Goal: Task Accomplishment & Management: Complete application form

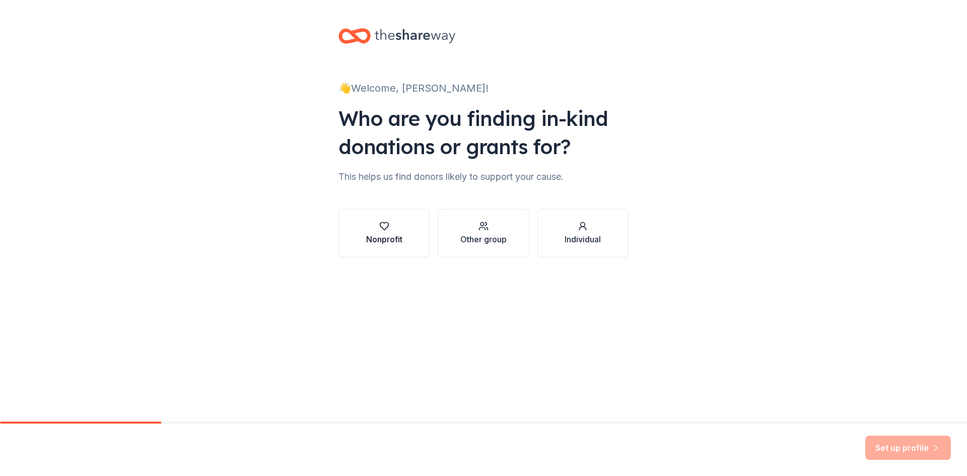
click at [410, 238] on button "Nonprofit" at bounding box center [383, 233] width 91 height 48
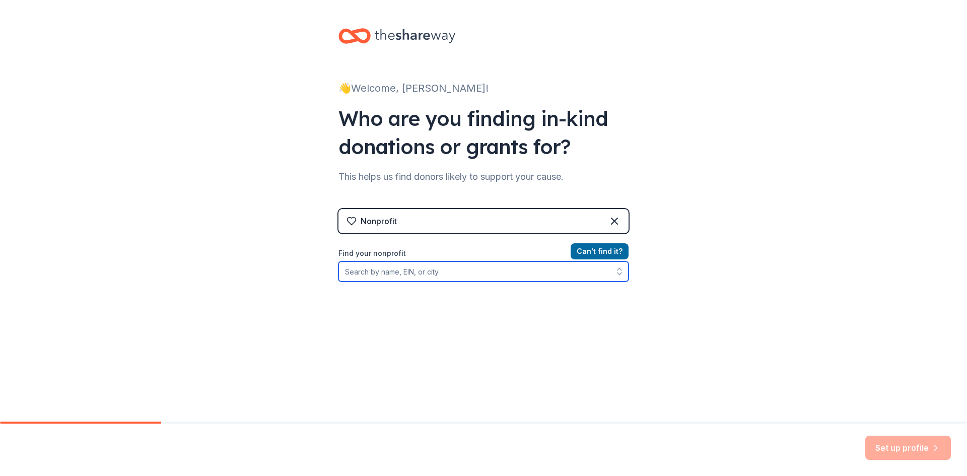
click at [434, 268] on input "Find your nonprofit" at bounding box center [483, 271] width 290 height 20
type input "CAN International"
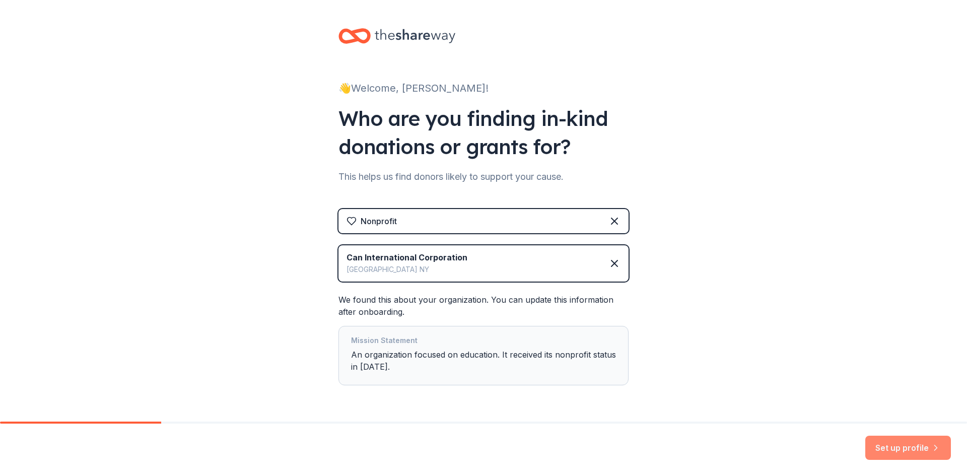
click at [901, 445] on button "Set up profile" at bounding box center [908, 448] width 86 height 24
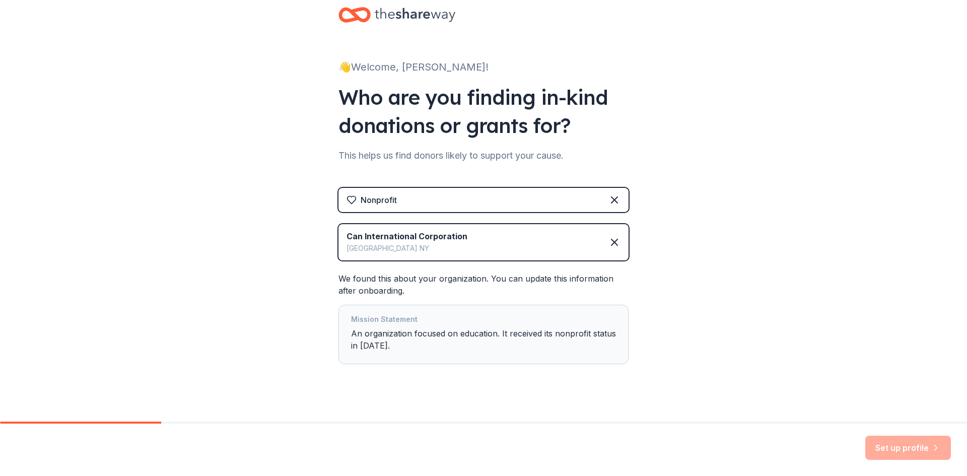
scroll to position [32, 0]
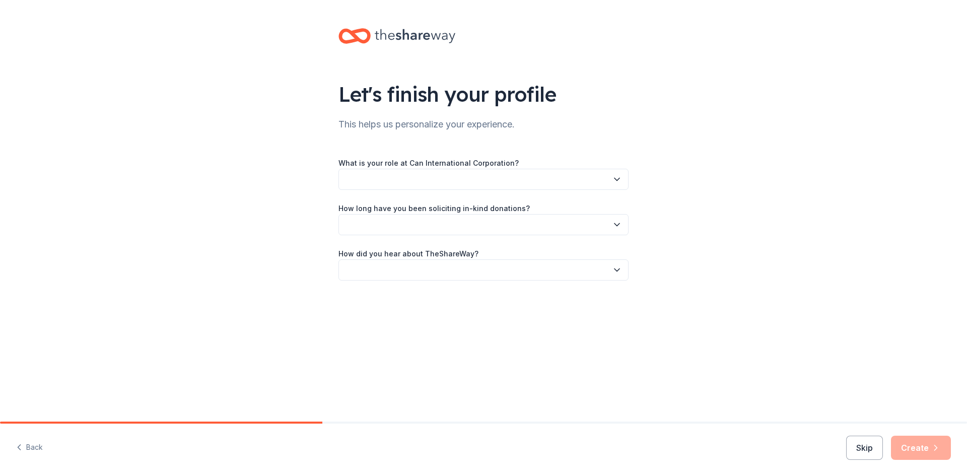
click at [420, 181] on button "button" at bounding box center [483, 179] width 290 height 21
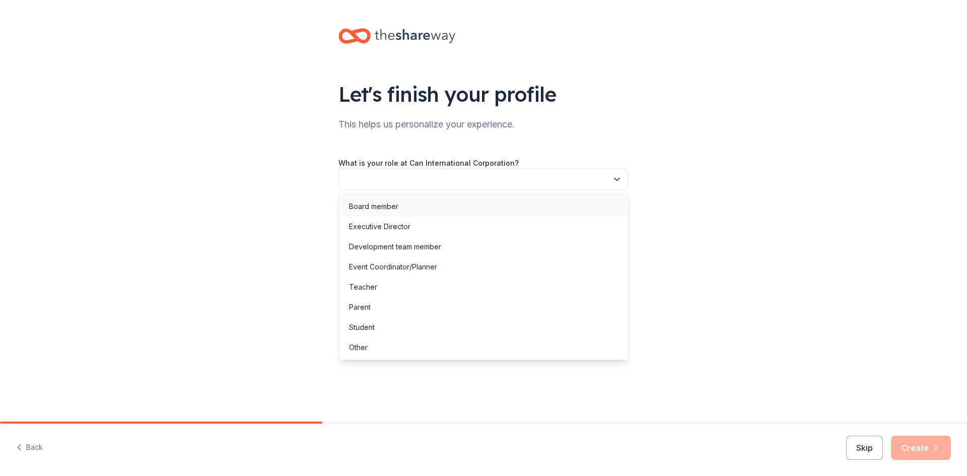
click at [401, 200] on div "Board member" at bounding box center [483, 206] width 285 height 20
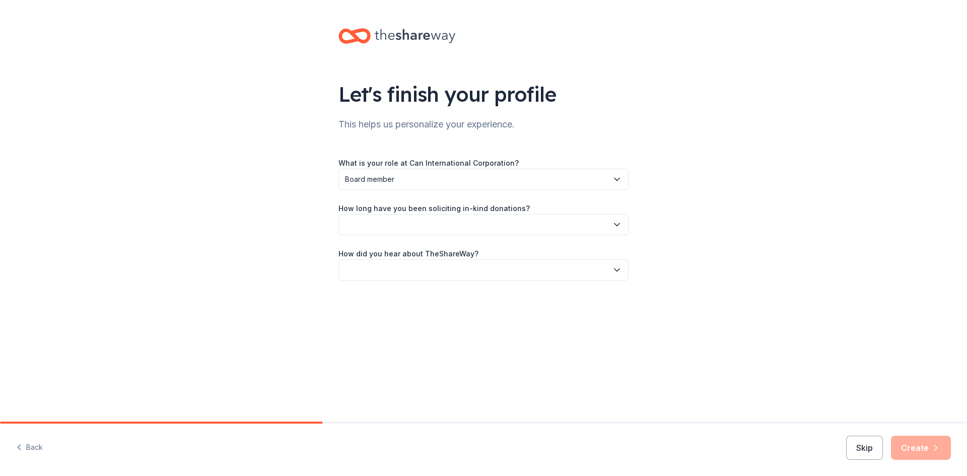
click at [407, 229] on button "button" at bounding box center [483, 224] width 290 height 21
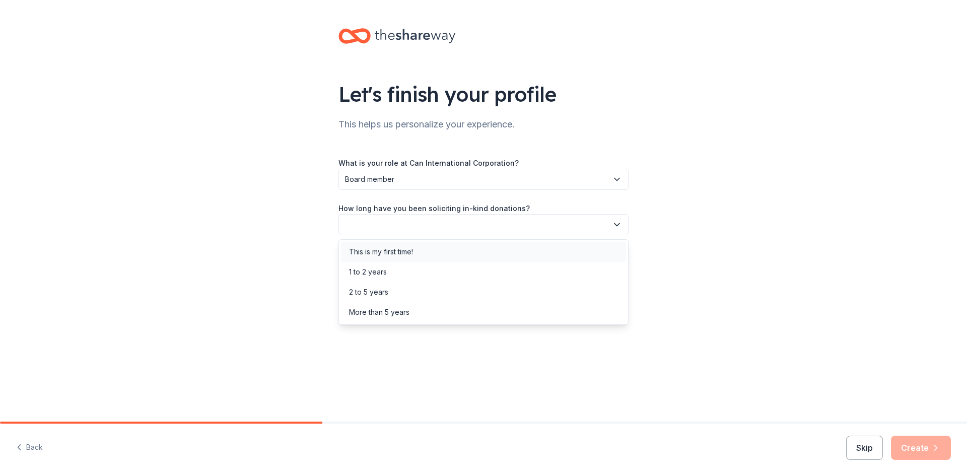
click at [413, 253] on div "This is my first time!" at bounding box center [381, 252] width 64 height 12
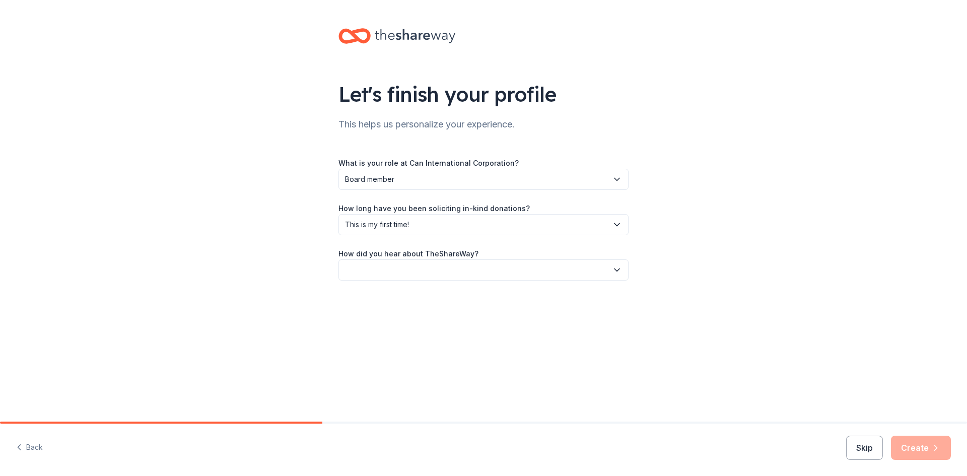
click at [414, 273] on button "button" at bounding box center [483, 269] width 290 height 21
click at [423, 332] on div "Social media" at bounding box center [483, 337] width 285 height 20
drag, startPoint x: 460, startPoint y: 275, endPoint x: 467, endPoint y: 274, distance: 7.1
click at [460, 275] on span "Social media" at bounding box center [476, 270] width 263 height 12
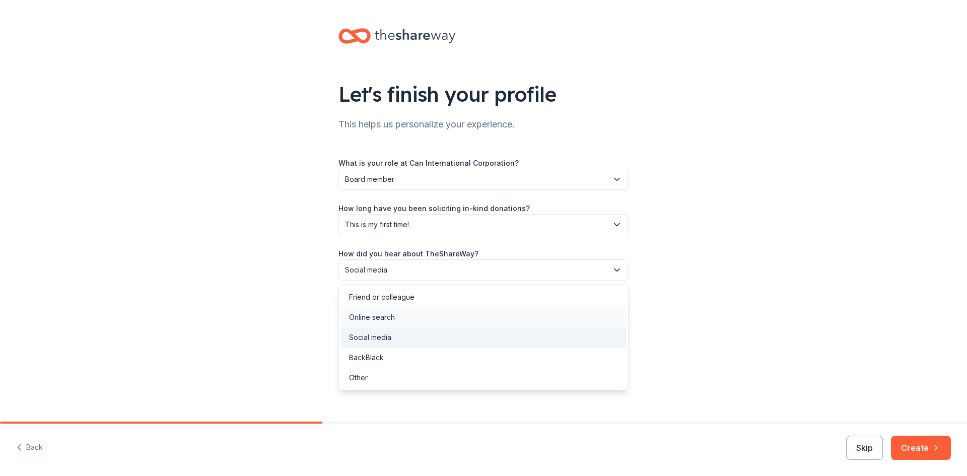
click at [402, 313] on div "Online search" at bounding box center [483, 317] width 285 height 20
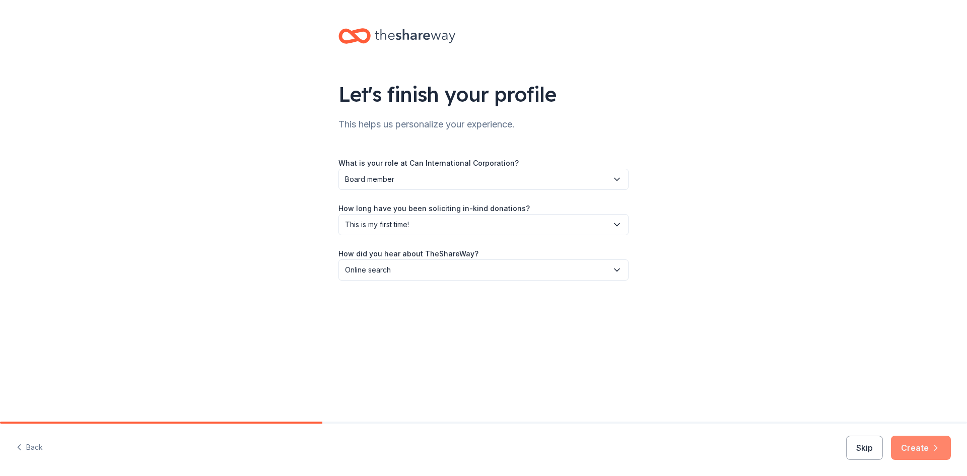
click at [916, 443] on button "Create" at bounding box center [921, 448] width 60 height 24
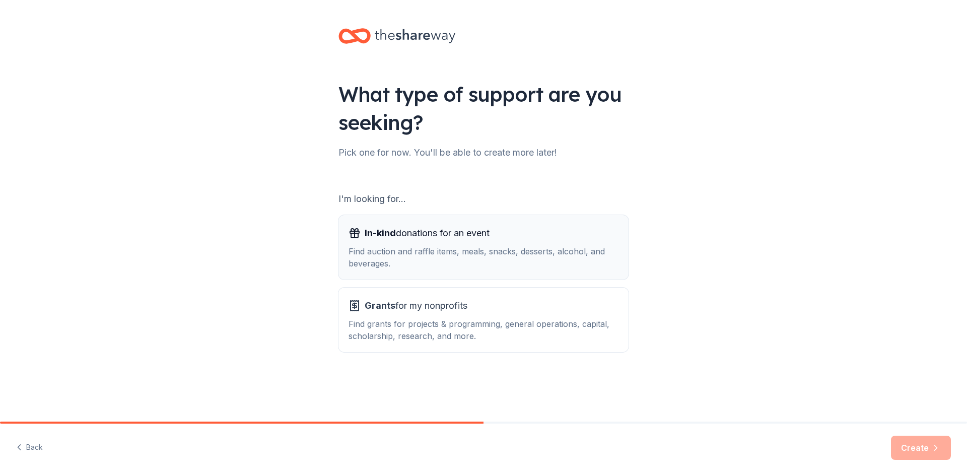
click at [529, 255] on div "Find auction and raffle items, meals, snacks, desserts, alcohol, and beverages." at bounding box center [483, 257] width 270 height 24
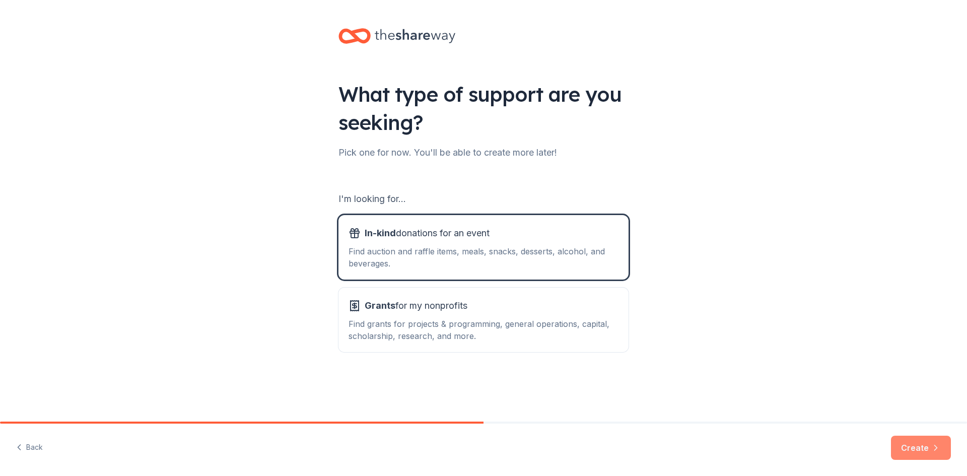
click at [919, 440] on button "Create" at bounding box center [921, 448] width 60 height 24
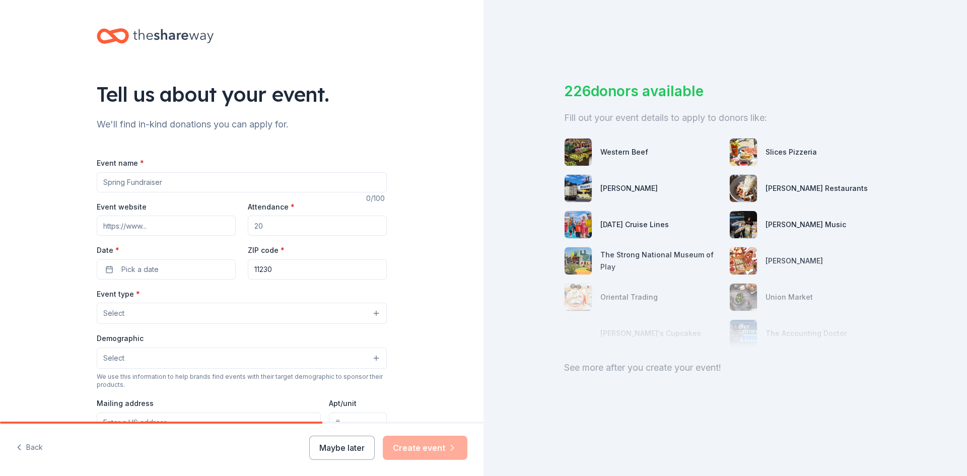
click at [203, 183] on input "Event name *" at bounding box center [242, 182] width 290 height 20
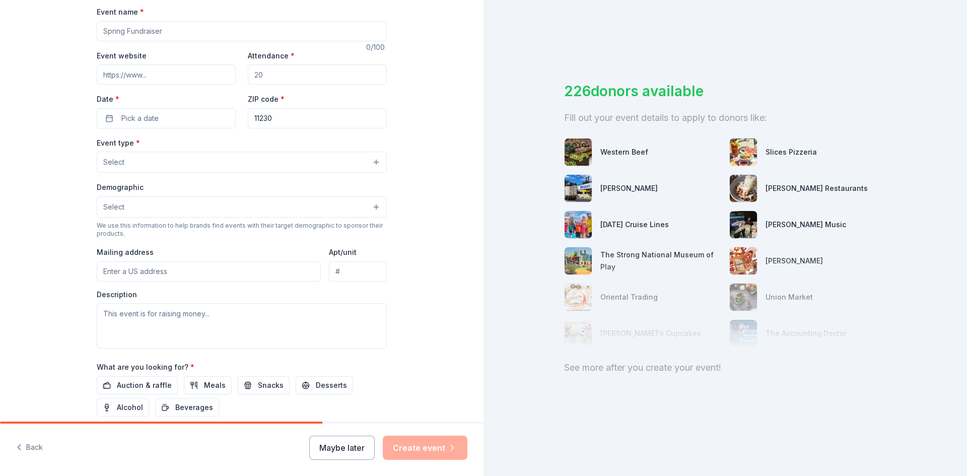
scroll to position [249, 0]
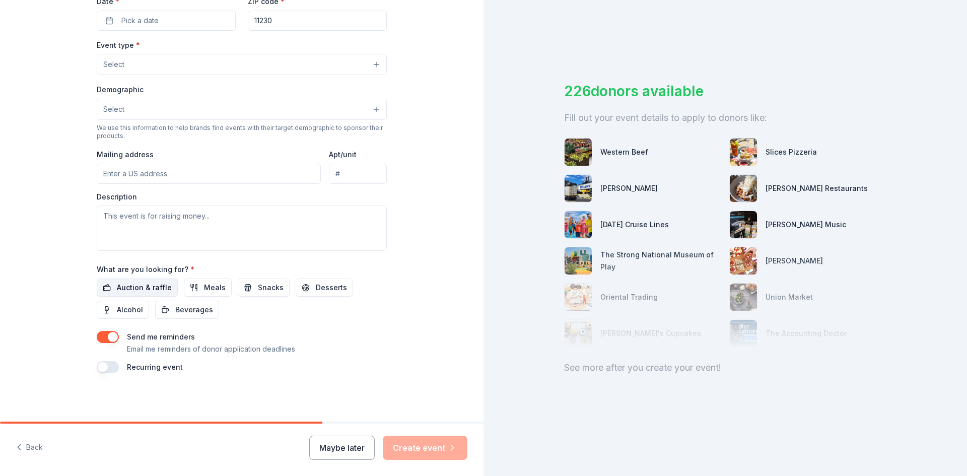
click at [155, 281] on span "Auction & raffle" at bounding box center [144, 287] width 55 height 12
click at [191, 285] on button "Meals" at bounding box center [208, 287] width 48 height 18
click at [204, 288] on span "Meals" at bounding box center [215, 287] width 22 height 12
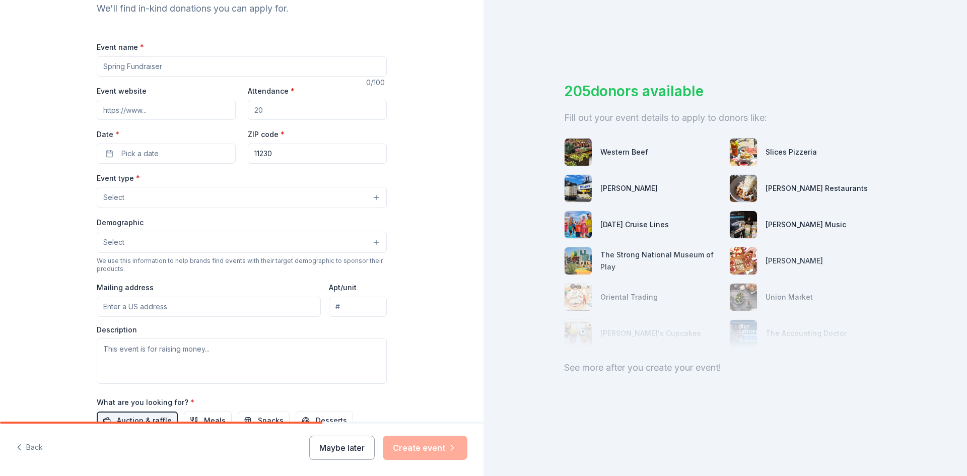
scroll to position [98, 0]
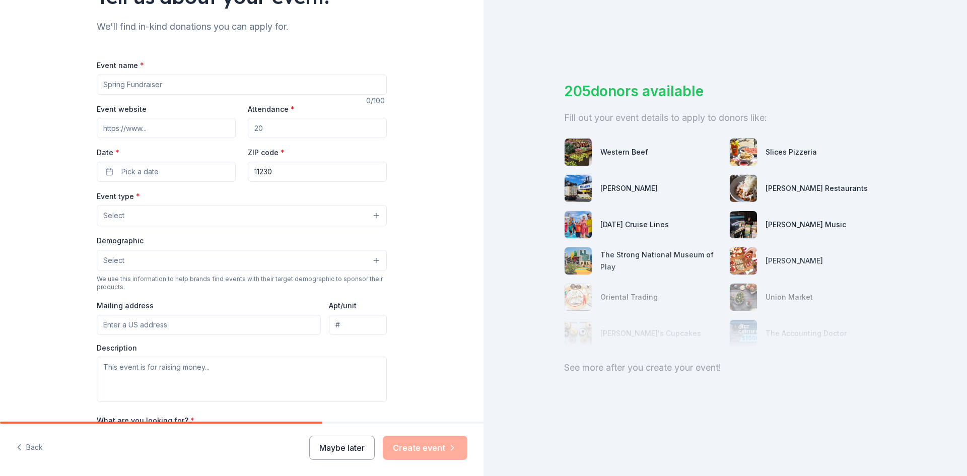
click at [154, 85] on input "Event name *" at bounding box center [242, 85] width 290 height 20
type input "CAN 3rd Annual Fundraising Event"
click at [179, 124] on input "Event website" at bounding box center [166, 128] width 139 height 20
paste input "https://www.canint.org/"
type input "https://www.canint.org/"
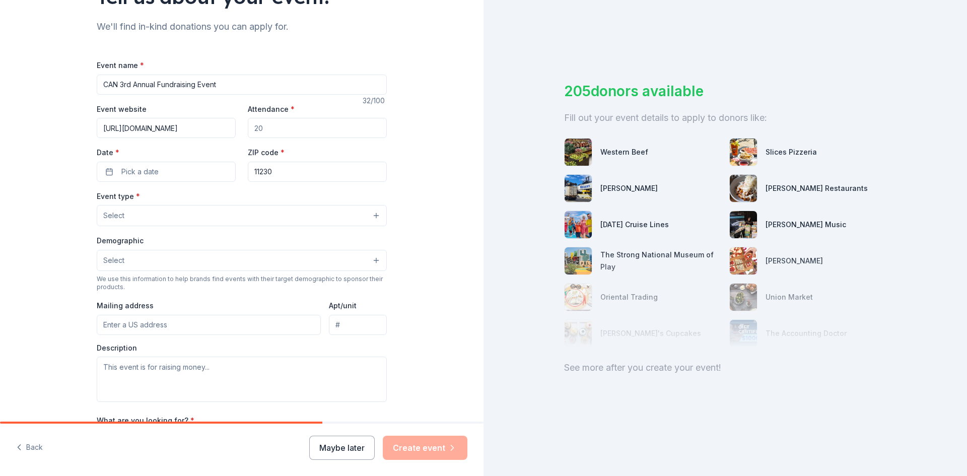
click at [287, 126] on input "Attendance *" at bounding box center [317, 128] width 139 height 20
type input "8"
type input "100"
click at [198, 172] on button "Pick a date" at bounding box center [166, 172] width 139 height 20
click at [213, 197] on button "Go to next month" at bounding box center [217, 198] width 14 height 14
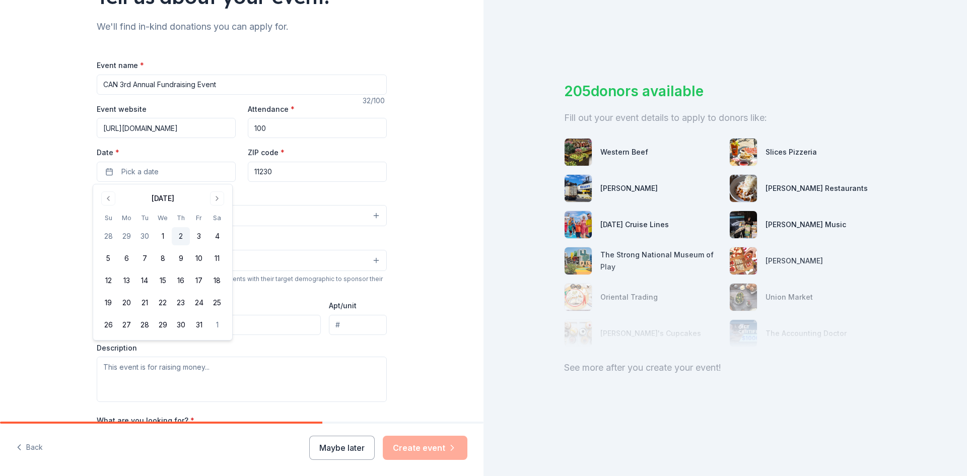
click at [181, 234] on button "2" at bounding box center [181, 236] width 18 height 18
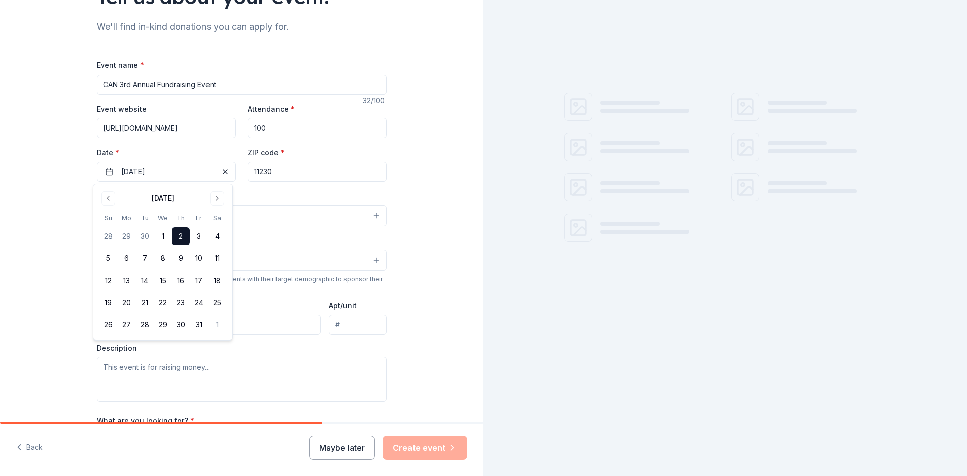
click at [277, 168] on input "11230" at bounding box center [317, 172] width 139 height 20
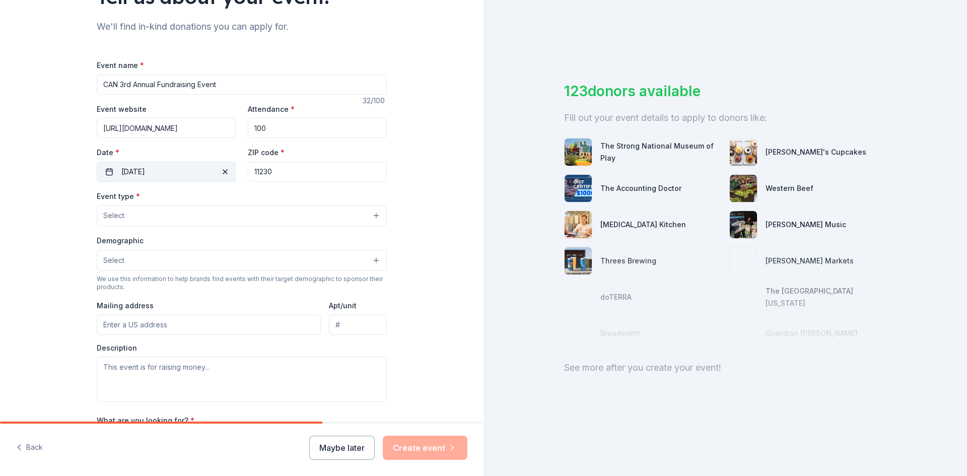
drag, startPoint x: 289, startPoint y: 168, endPoint x: 210, endPoint y: 165, distance: 78.1
click at [210, 165] on div "Event website https://www.canint.org/ Attendance * 100 Date * 10/02/2025 ZIP co…" at bounding box center [242, 142] width 290 height 79
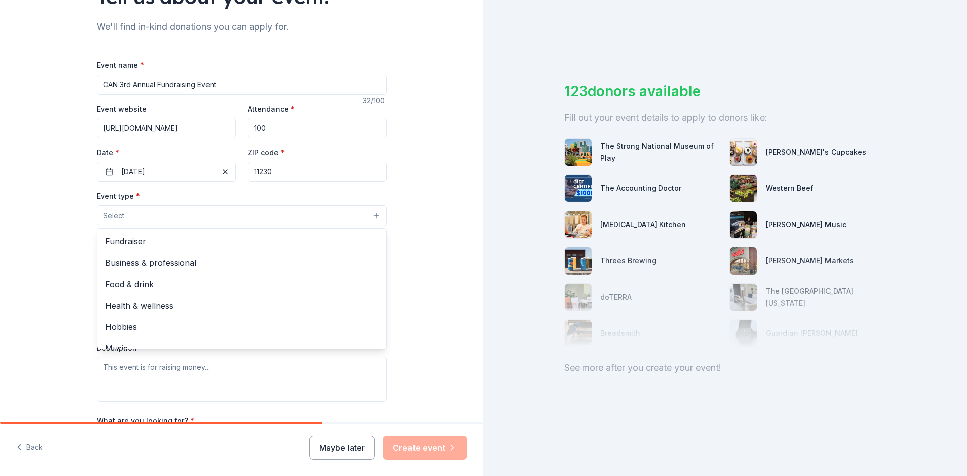
click at [233, 213] on button "Select" at bounding box center [242, 215] width 290 height 21
click at [215, 235] on span "Fundraiser" at bounding box center [241, 241] width 273 height 13
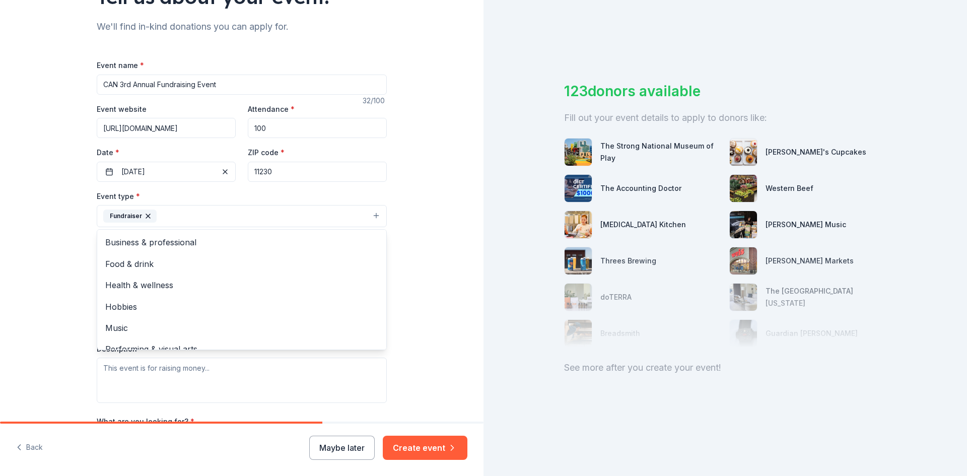
click at [53, 254] on div "Tell us about your event. We'll find in-kind donations you can apply for. Event…" at bounding box center [241, 237] width 483 height 671
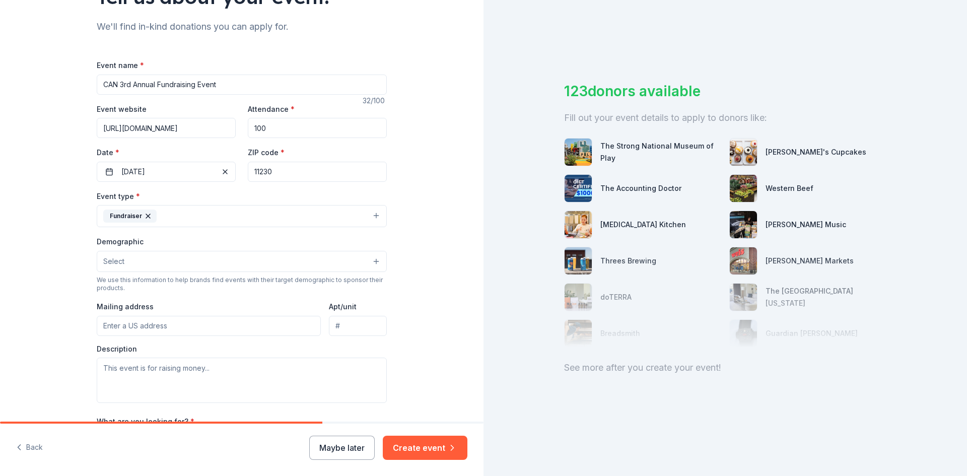
click at [136, 257] on button "Select" at bounding box center [242, 261] width 290 height 21
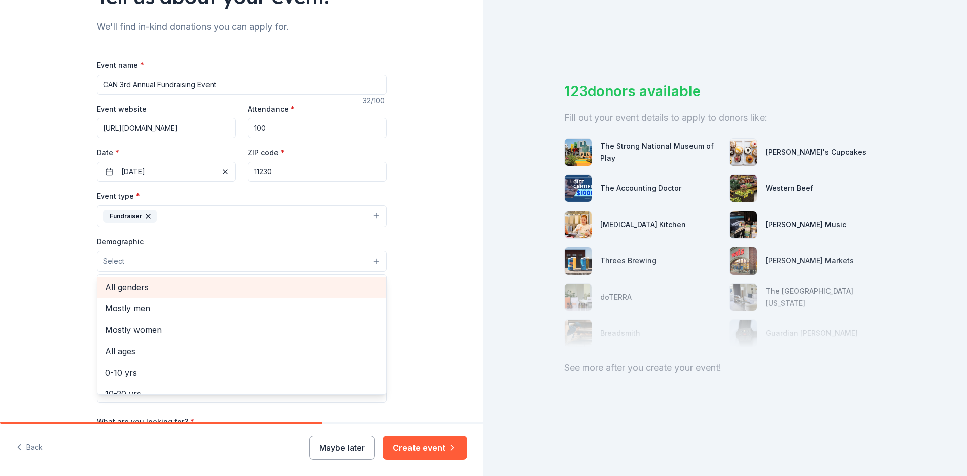
click at [136, 285] on span "All genders" at bounding box center [241, 286] width 273 height 13
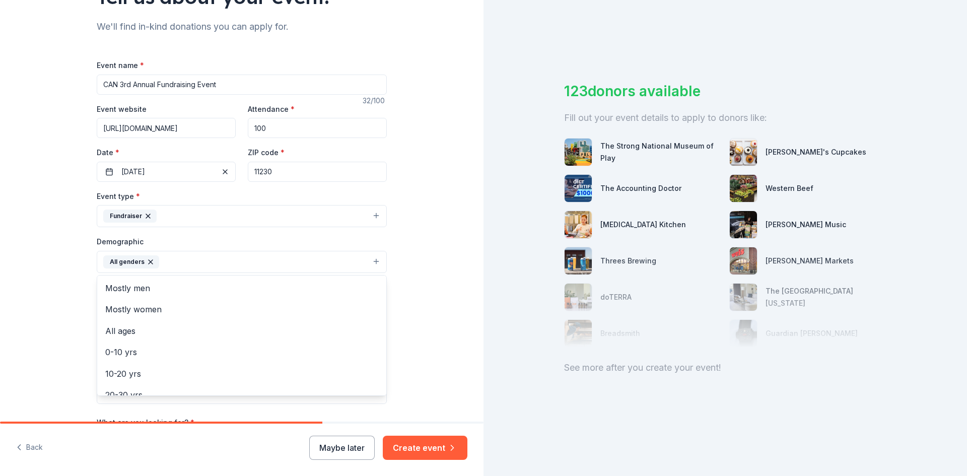
click at [49, 285] on div "Tell us about your event. We'll find in-kind donations you can apply for. Event…" at bounding box center [241, 238] width 483 height 672
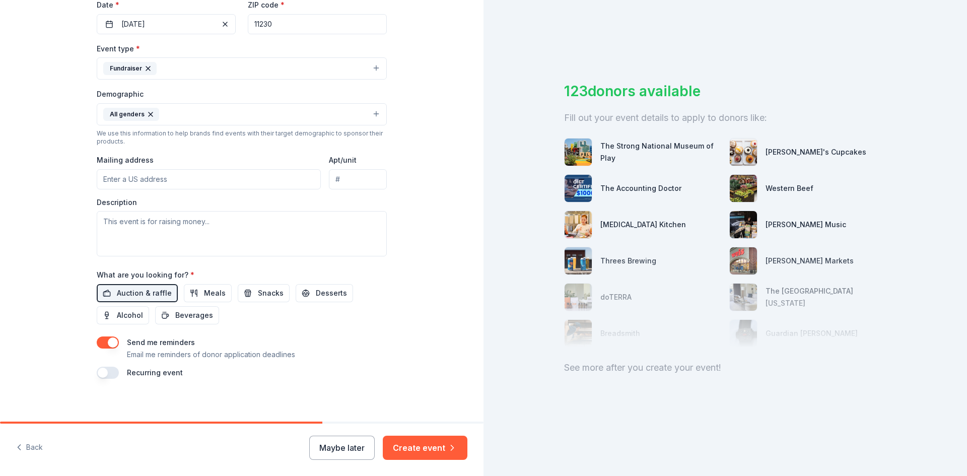
scroll to position [249, 0]
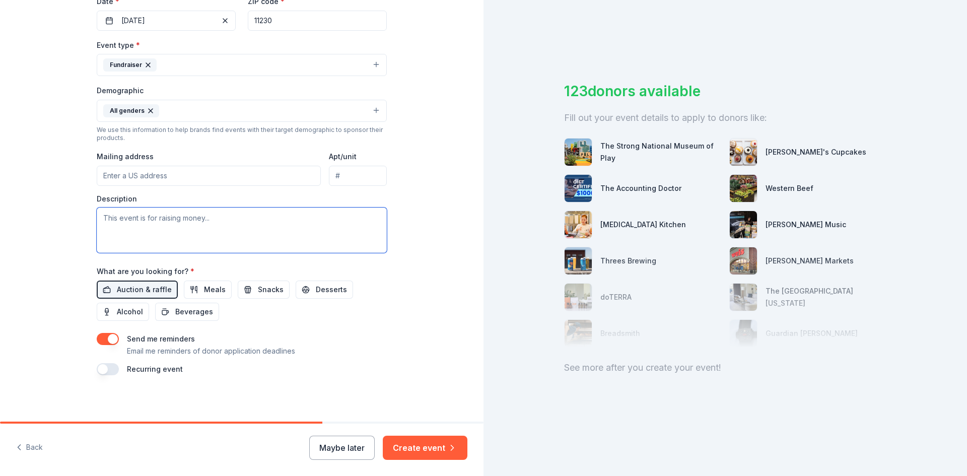
click at [197, 228] on textarea at bounding box center [242, 229] width 290 height 45
type textarea "We are using the fund"
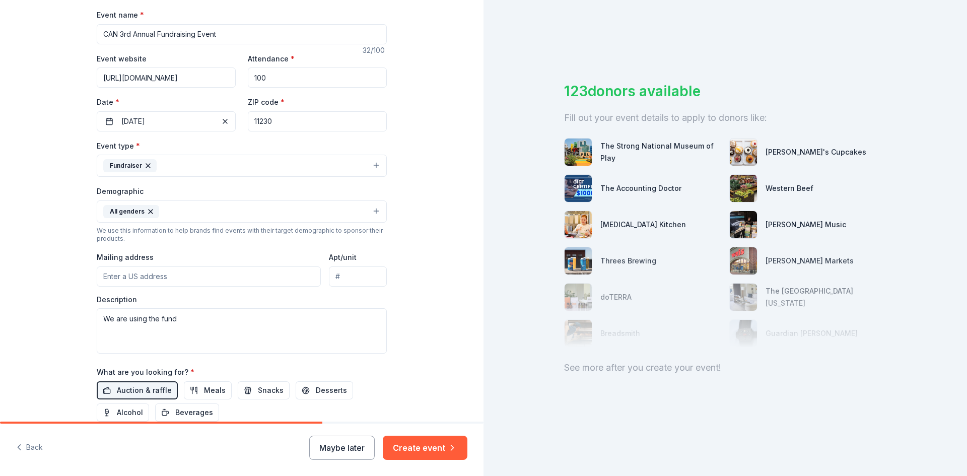
drag, startPoint x: 300, startPoint y: 124, endPoint x: 160, endPoint y: 110, distance: 140.2
click at [160, 110] on div "Event website https://www.canint.org/ Attendance * 100 Date * 10/02/2025 ZIP co…" at bounding box center [242, 91] width 290 height 79
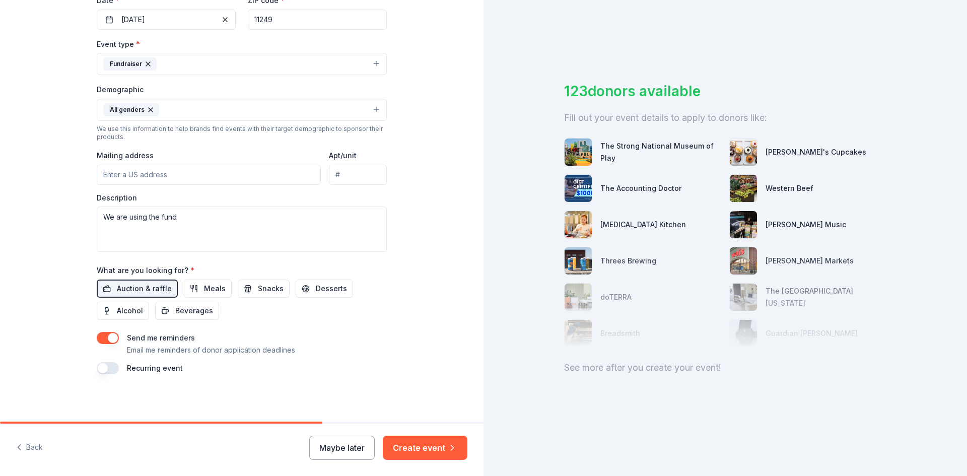
scroll to position [251, 0]
type input "11249"
click at [437, 448] on button "Create event" at bounding box center [425, 448] width 85 height 24
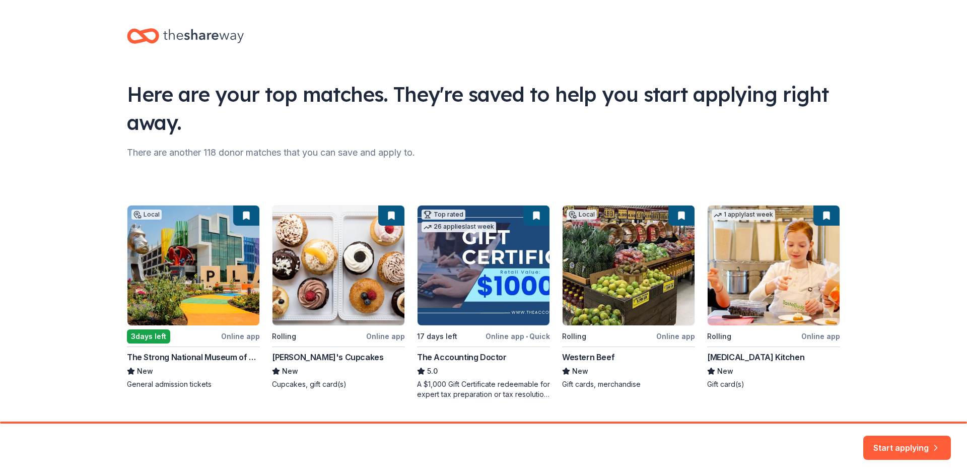
click at [194, 298] on div "Local 3 days left Online app The Strong National Museum of Play New General adm…" at bounding box center [483, 302] width 713 height 194
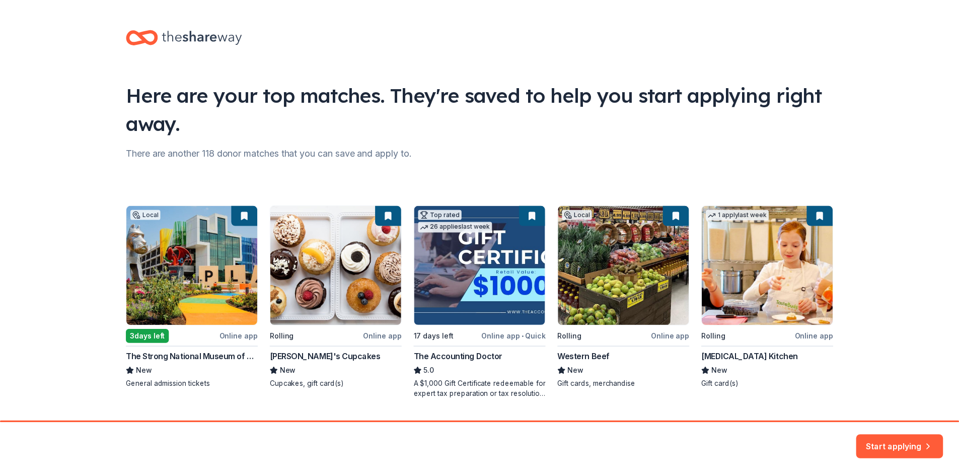
scroll to position [26, 0]
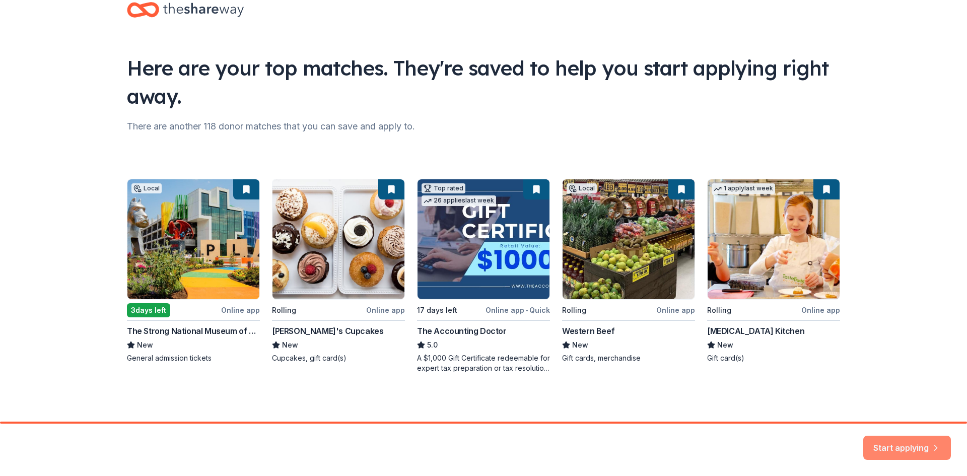
click at [905, 446] on button "Start applying" at bounding box center [907, 441] width 88 height 24
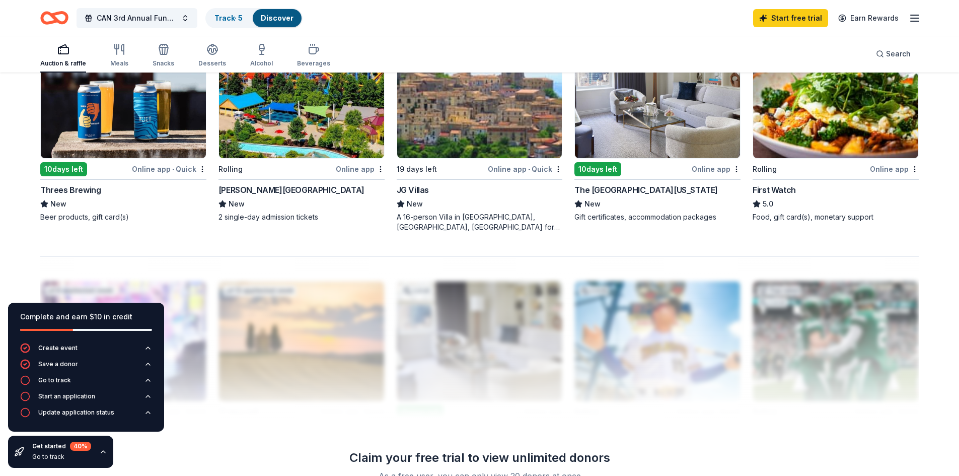
scroll to position [806, 0]
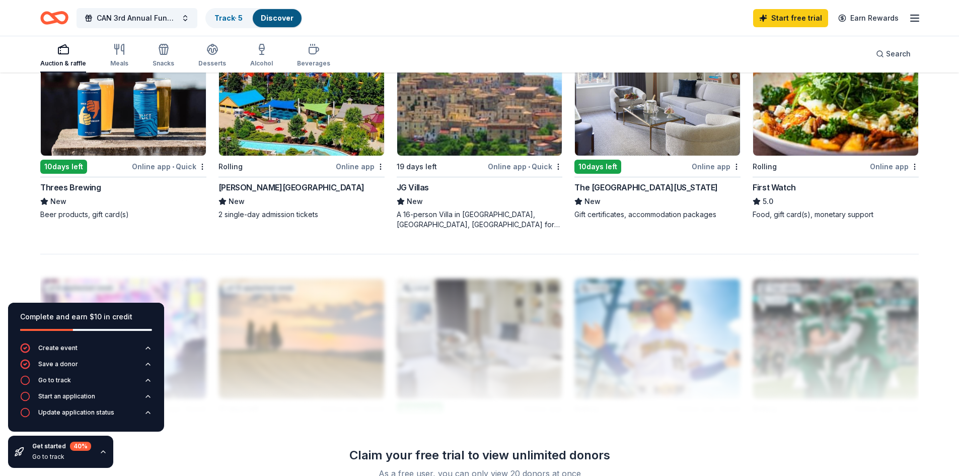
click at [344, 143] on img at bounding box center [301, 96] width 165 height 120
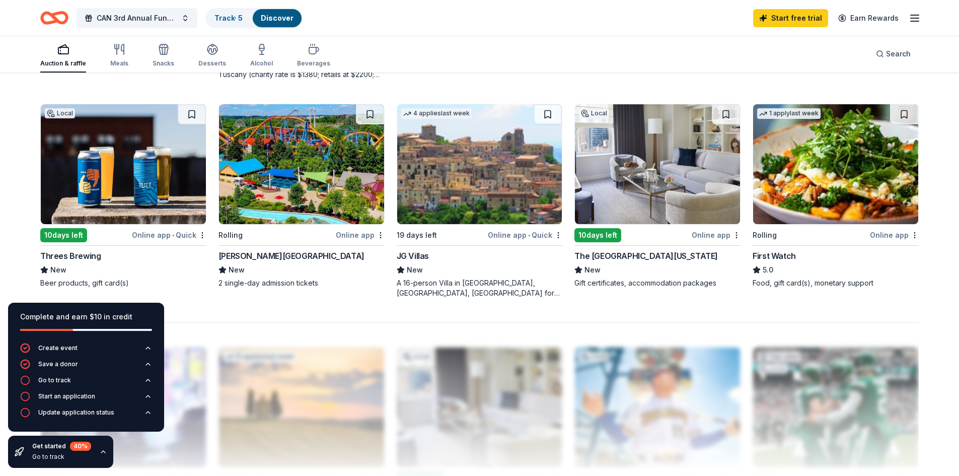
scroll to position [755, 0]
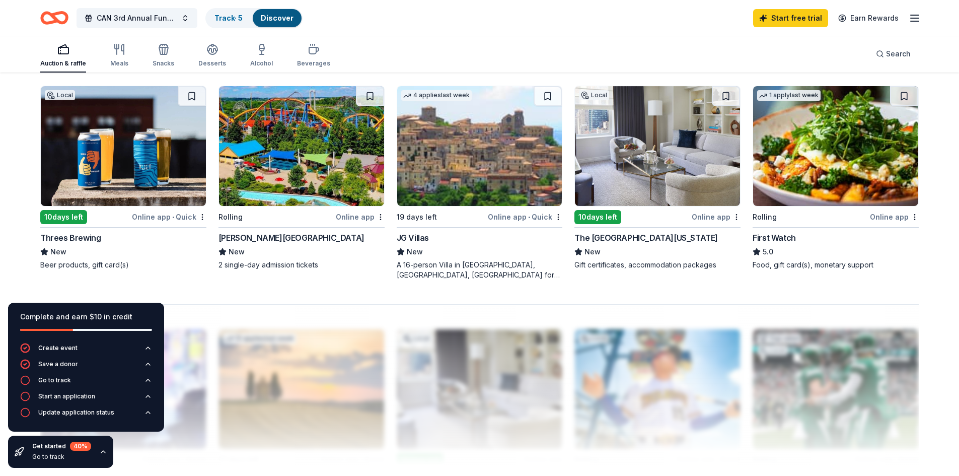
click at [160, 187] on img at bounding box center [123, 146] width 165 height 120
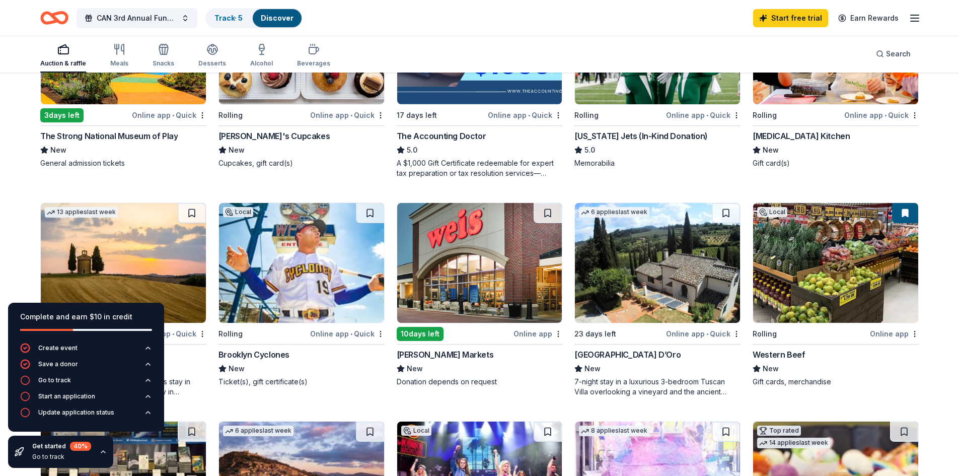
scroll to position [101, 0]
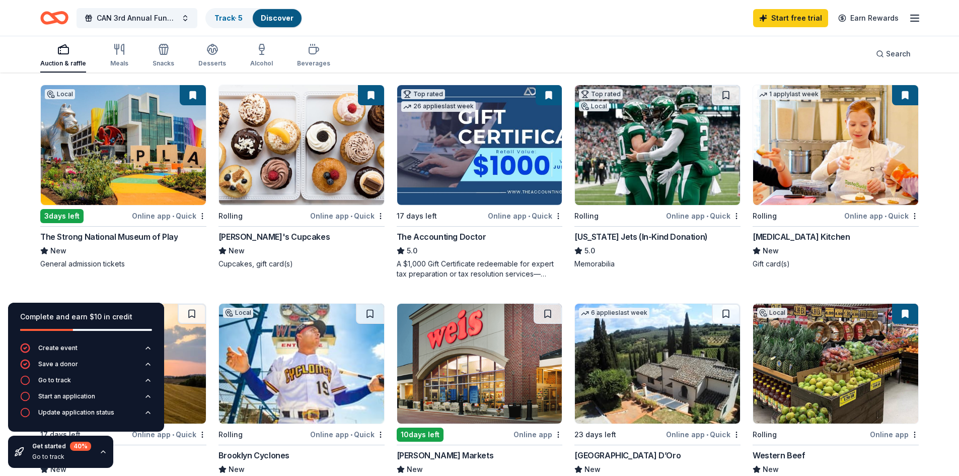
click at [290, 222] on div "Rolling Online app • Quick Molly's Cupcakes New Cupcakes, gift card(s)" at bounding box center [302, 177] width 166 height 184
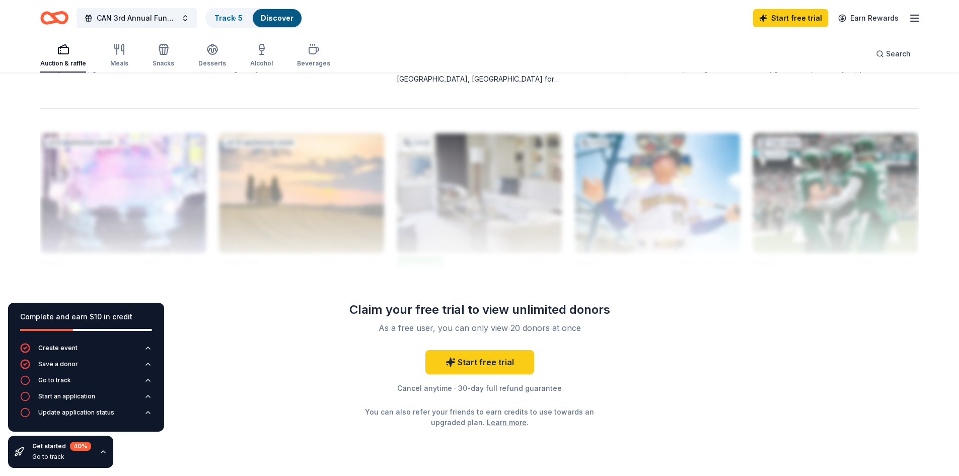
scroll to position [957, 0]
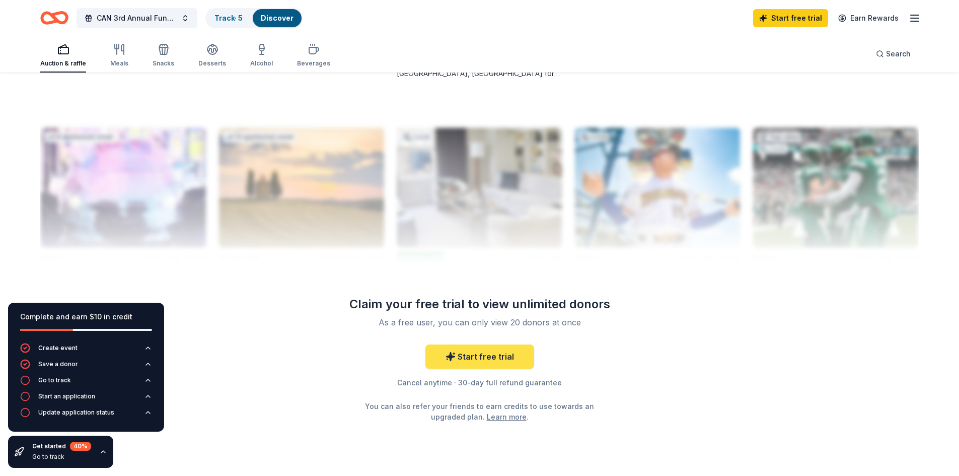
click at [455, 352] on icon at bounding box center [451, 356] width 10 height 10
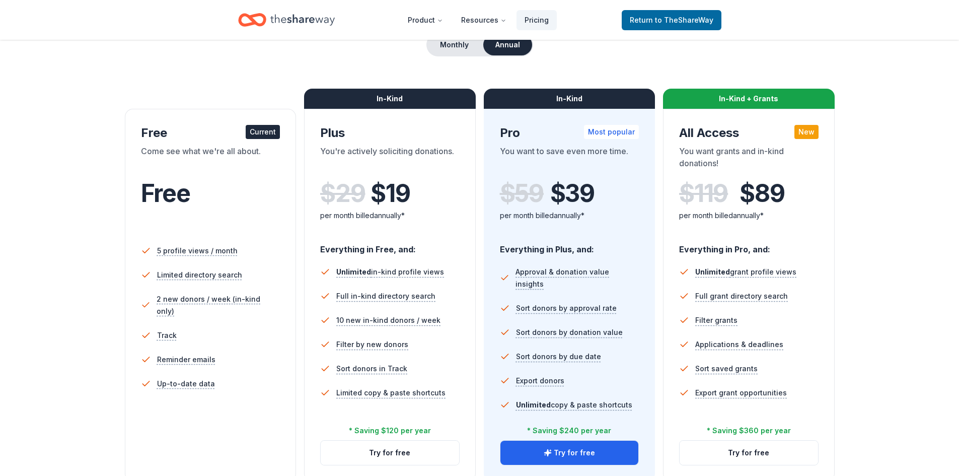
scroll to position [151, 0]
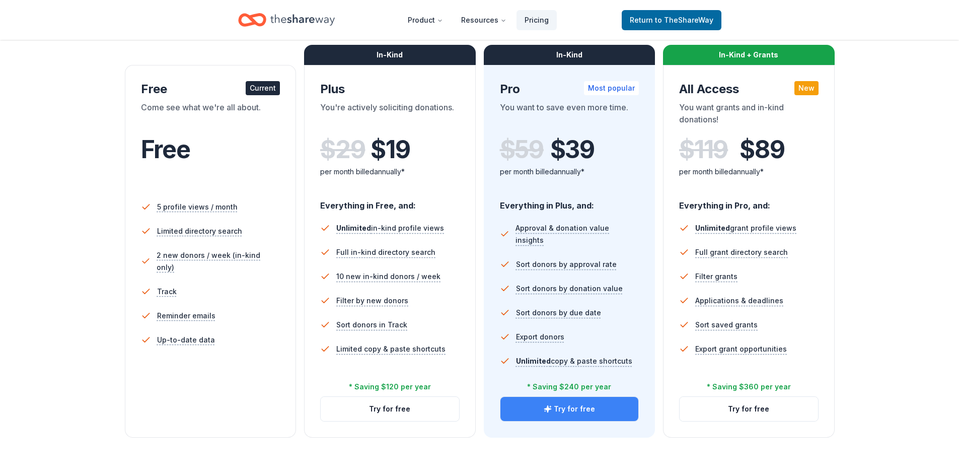
click at [601, 413] on button "Try for free" at bounding box center [569, 409] width 138 height 24
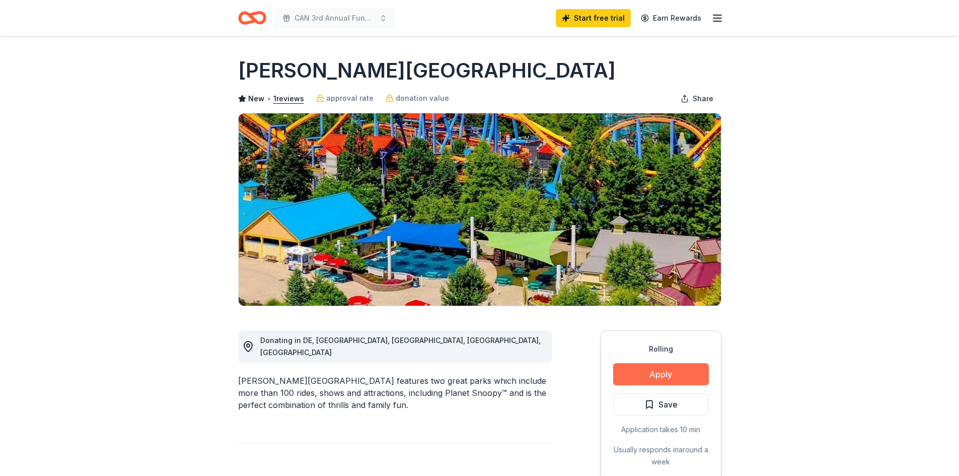
click at [665, 367] on button "Apply" at bounding box center [661, 374] width 96 height 22
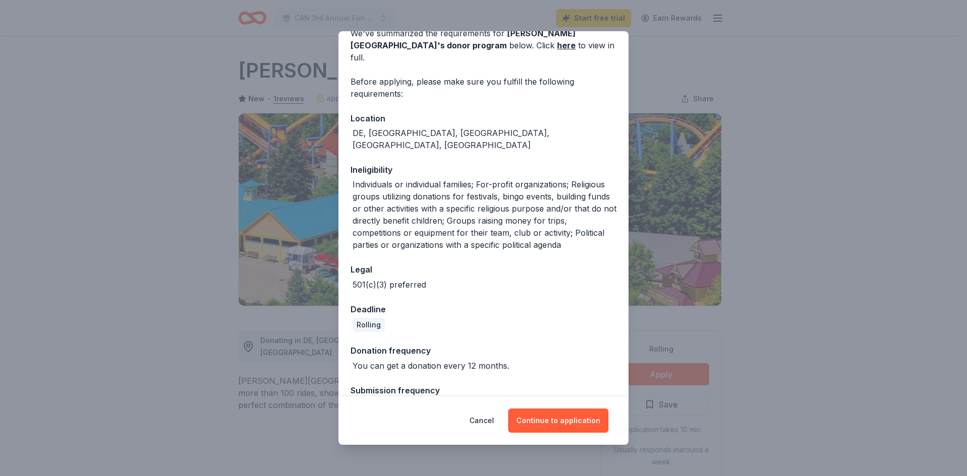
scroll to position [55, 0]
drag, startPoint x: 593, startPoint y: 414, endPoint x: 569, endPoint y: 282, distance: 134.1
click at [569, 283] on div "Donor Program Requirements We've summarized the requirements for Dorney Park & …" at bounding box center [483, 238] width 290 height 414
click at [564, 429] on button "Continue to application" at bounding box center [558, 420] width 100 height 24
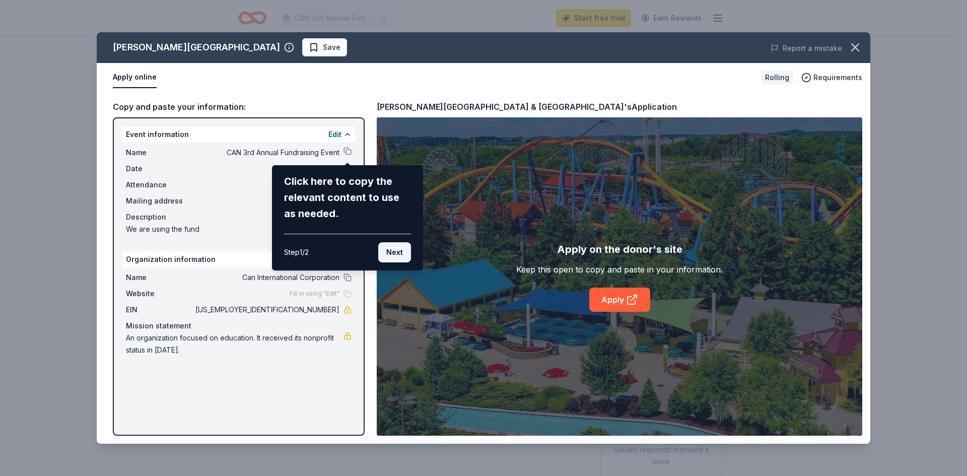
click at [391, 248] on button "Next" at bounding box center [394, 252] width 33 height 20
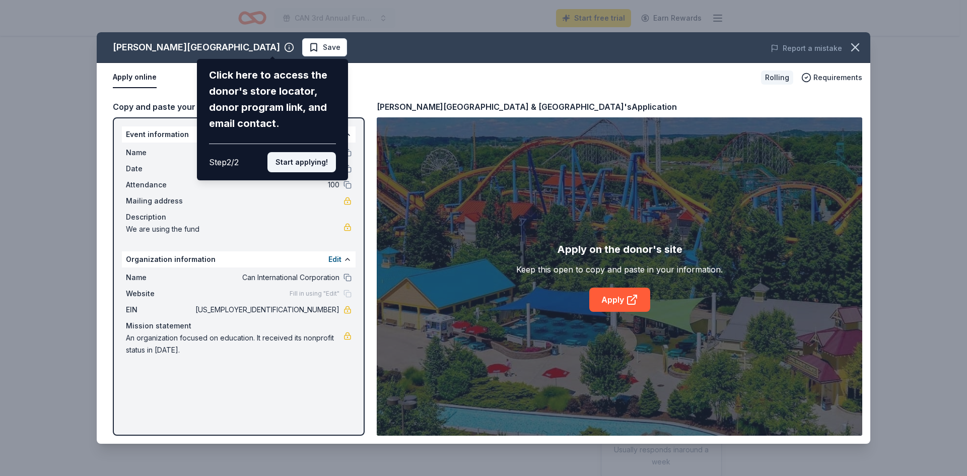
click at [307, 161] on button "Start applying!" at bounding box center [301, 162] width 68 height 20
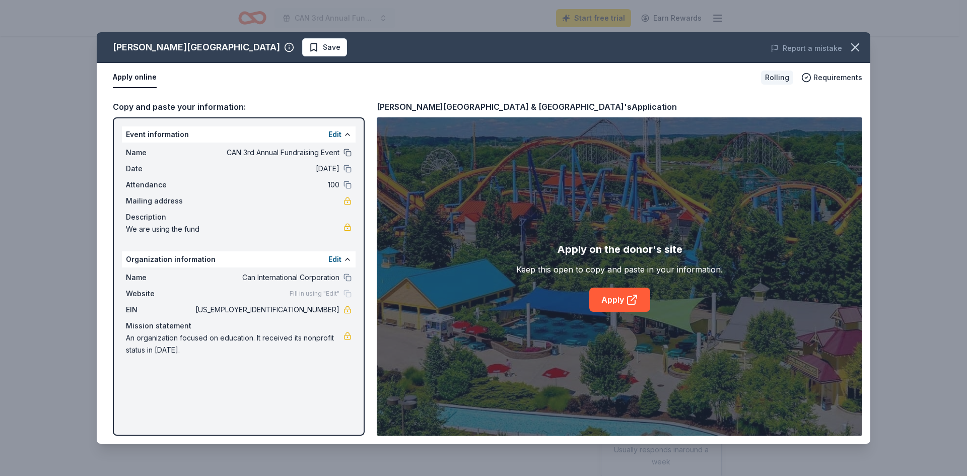
click at [348, 155] on button at bounding box center [347, 153] width 8 height 8
click at [348, 167] on button at bounding box center [347, 169] width 8 height 8
click at [346, 181] on button at bounding box center [347, 185] width 8 height 8
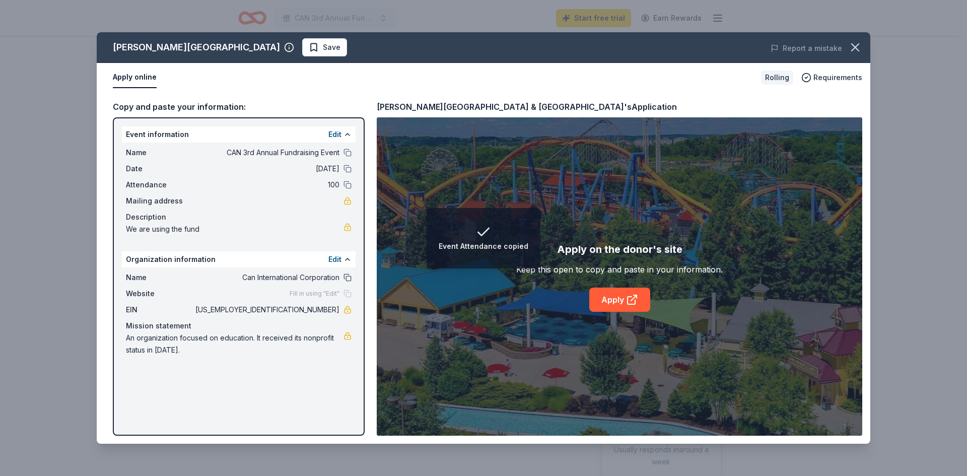
click at [345, 277] on button at bounding box center [347, 277] width 8 height 8
click at [347, 291] on div "Fill in using "Edit"" at bounding box center [321, 294] width 62 height 8
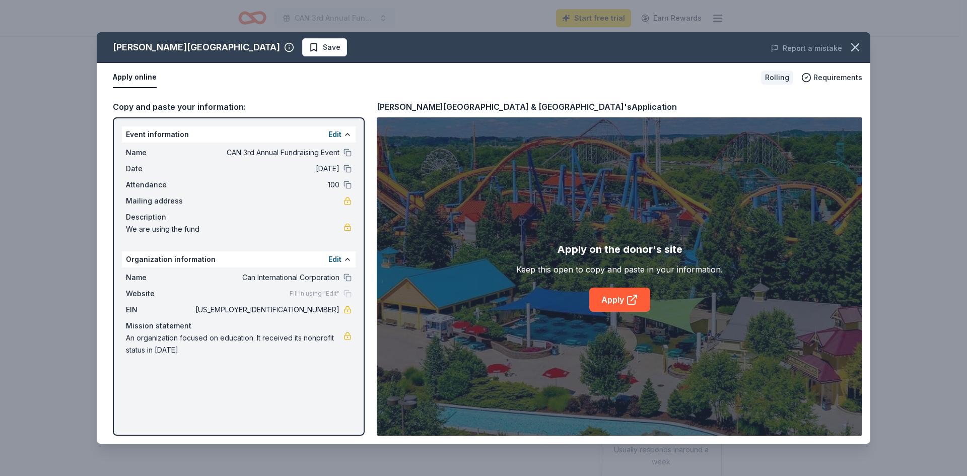
click at [302, 292] on span "Fill in using "Edit"" at bounding box center [315, 294] width 50 height 8
click at [621, 298] on link "Apply" at bounding box center [619, 300] width 61 height 24
click at [780, 77] on div "Rolling" at bounding box center [777, 77] width 32 height 14
click at [820, 78] on span "Requirements" at bounding box center [837, 77] width 49 height 12
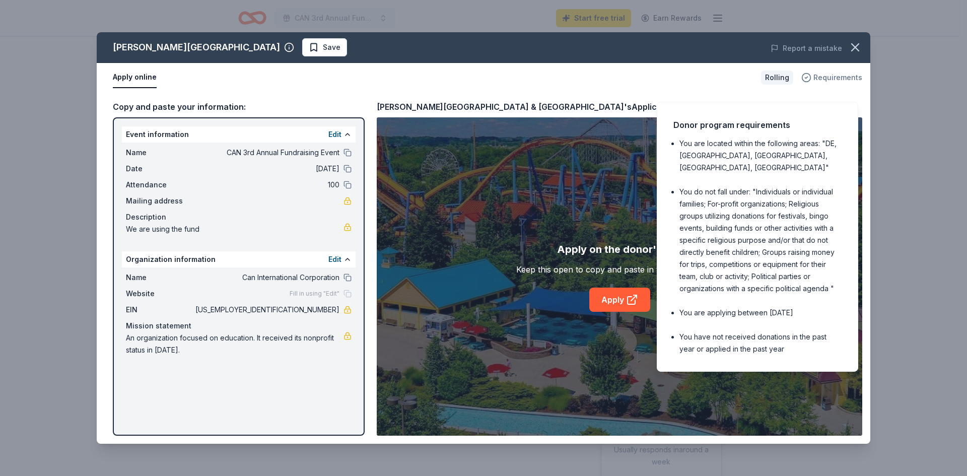
click at [820, 77] on span "Requirements" at bounding box center [837, 77] width 49 height 12
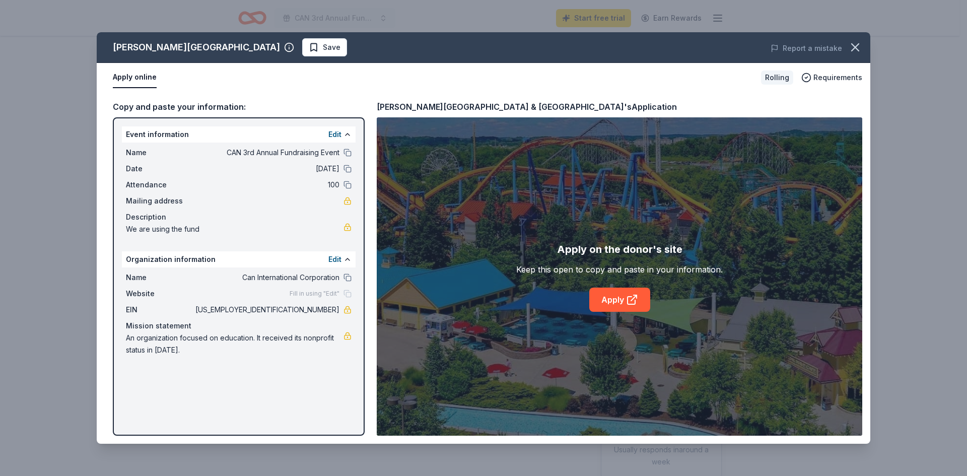
click at [344, 266] on div "Organization information Edit" at bounding box center [239, 259] width 234 height 16
click at [345, 273] on div "Name Can International Corporation" at bounding box center [239, 277] width 226 height 12
click at [345, 275] on button at bounding box center [347, 277] width 8 height 8
click at [607, 293] on link "Apply" at bounding box center [619, 300] width 61 height 24
click at [855, 45] on icon "button" at bounding box center [855, 47] width 14 height 14
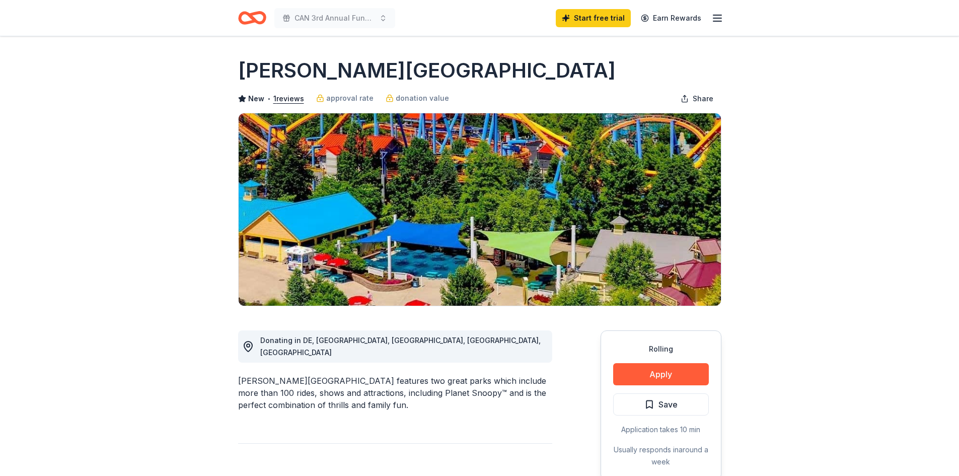
click at [721, 23] on icon "button" at bounding box center [717, 18] width 12 height 12
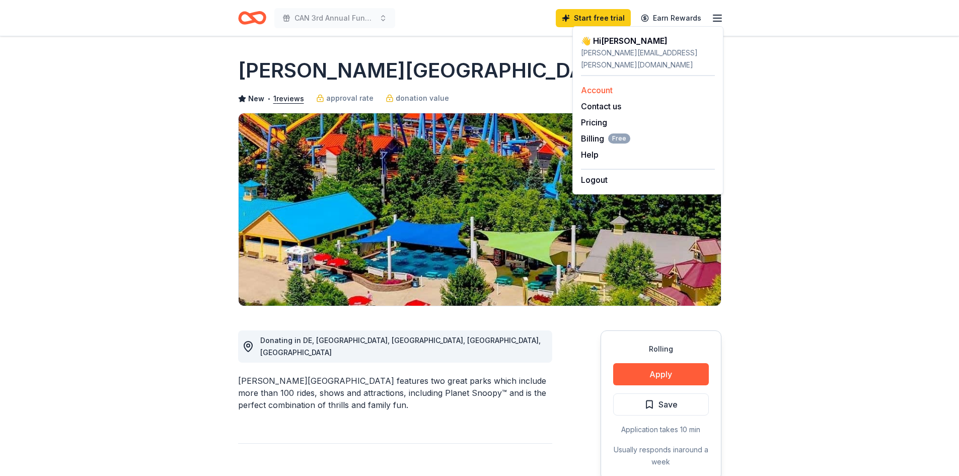
click at [603, 85] on link "Account" at bounding box center [597, 90] width 32 height 10
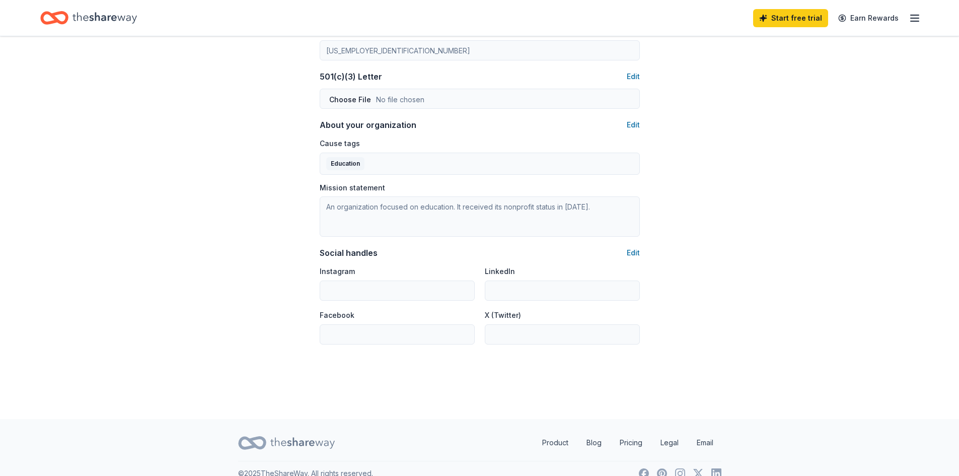
scroll to position [500, 0]
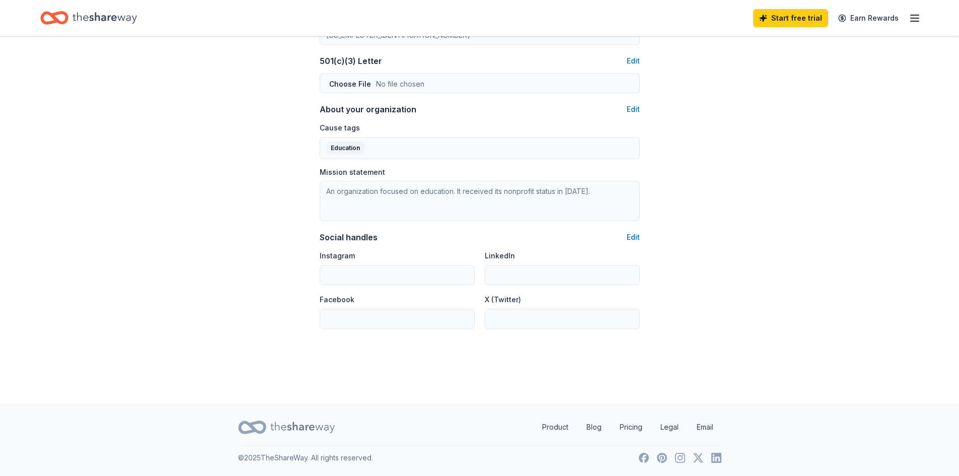
drag, startPoint x: 342, startPoint y: 430, endPoint x: 501, endPoint y: 232, distance: 253.6
click at [296, 419] on div "Product Blog Pricing Legal Email" at bounding box center [479, 427] width 483 height 36
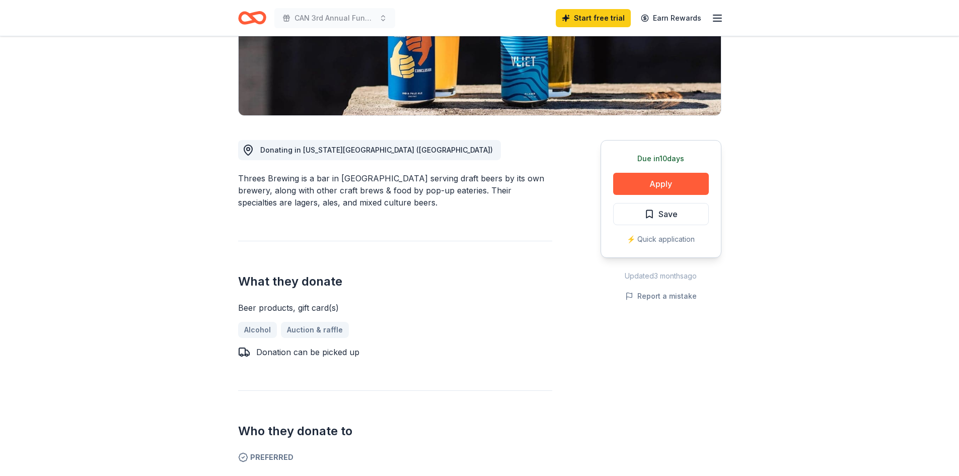
scroll to position [252, 0]
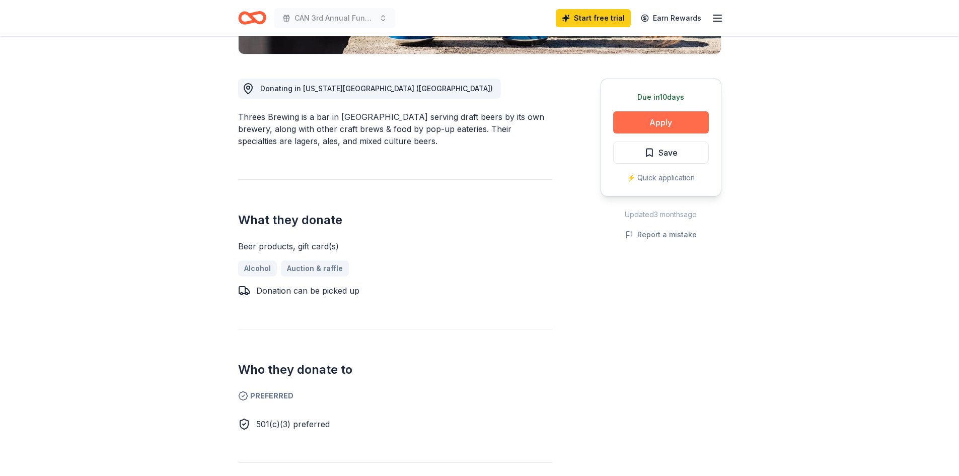
click at [644, 127] on button "Apply" at bounding box center [661, 122] width 96 height 22
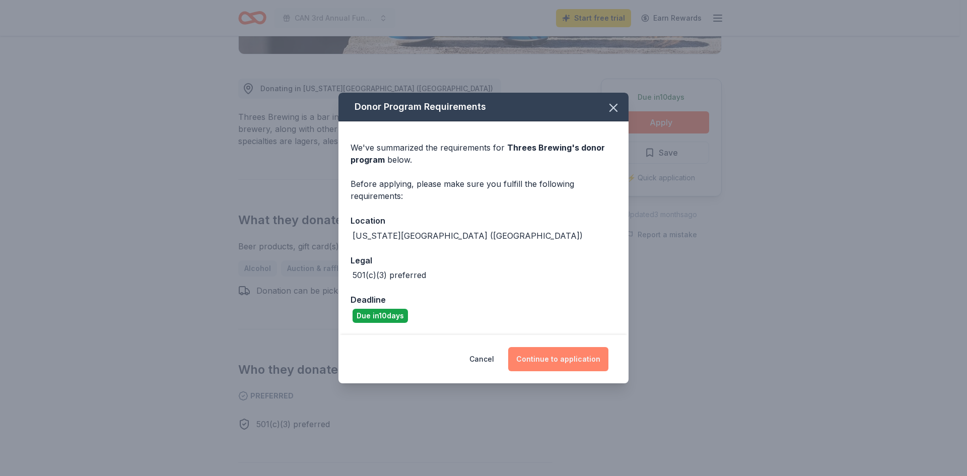
click at [549, 363] on button "Continue to application" at bounding box center [558, 359] width 100 height 24
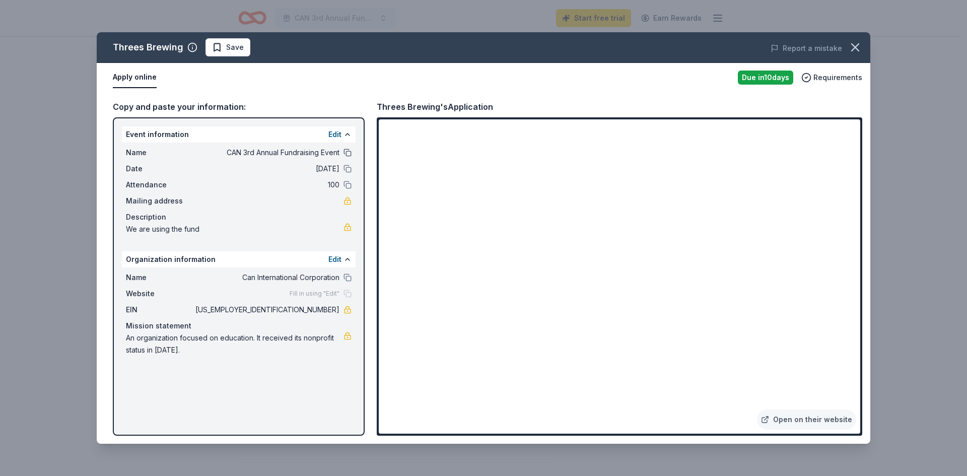
click at [350, 153] on button at bounding box center [347, 153] width 8 height 8
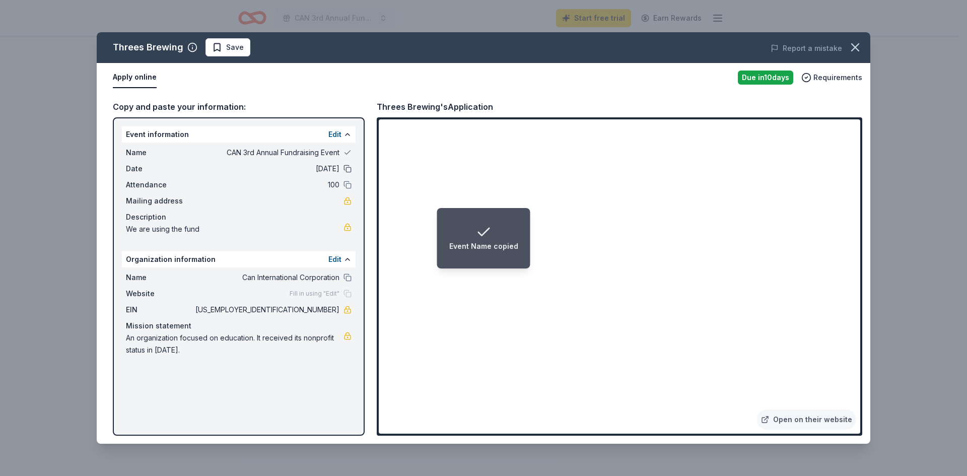
click at [350, 167] on button at bounding box center [347, 169] width 8 height 8
click at [348, 183] on button at bounding box center [347, 185] width 8 height 8
click at [349, 276] on button at bounding box center [347, 277] width 8 height 8
click at [346, 295] on div "Fill in using "Edit"" at bounding box center [321, 294] width 62 height 8
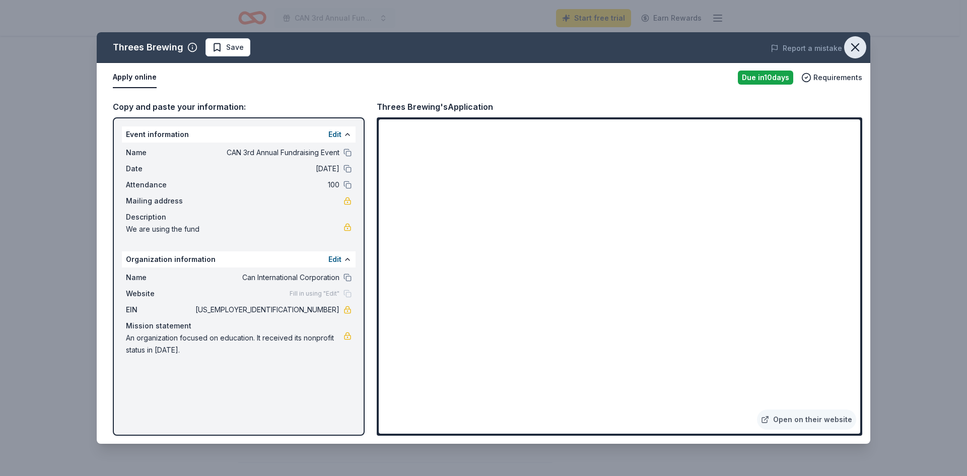
click at [859, 46] on icon "button" at bounding box center [855, 47] width 14 height 14
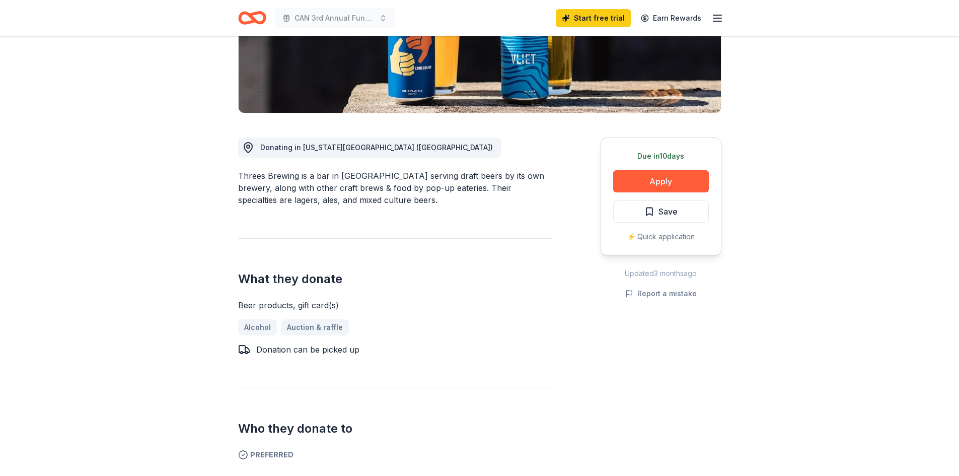
scroll to position [50, 0]
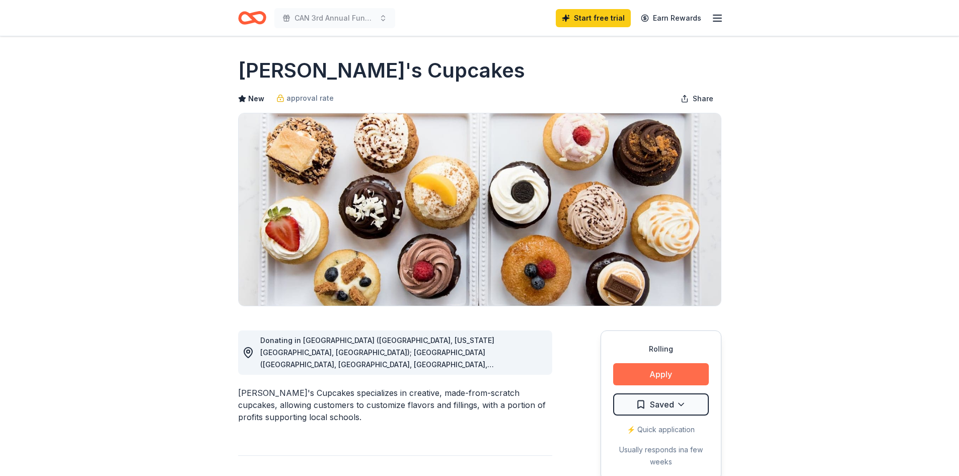
click at [659, 376] on button "Apply" at bounding box center [661, 374] width 96 height 22
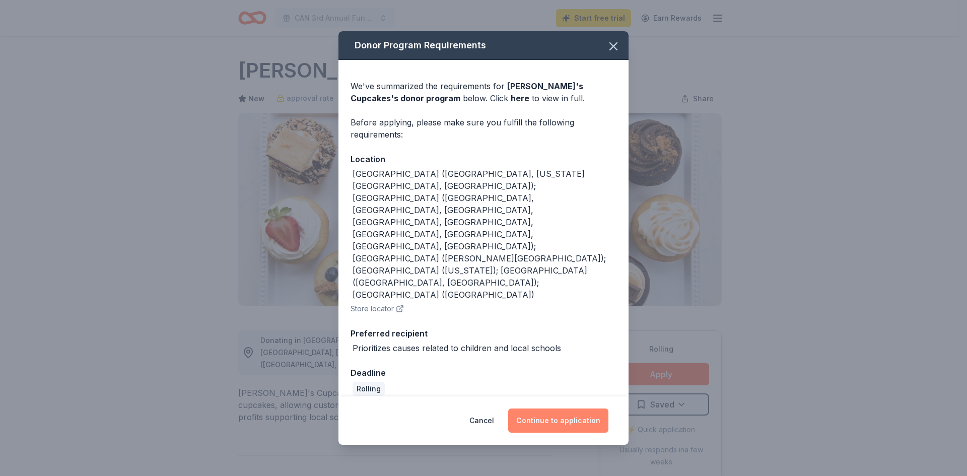
click at [528, 408] on button "Continue to application" at bounding box center [558, 420] width 100 height 24
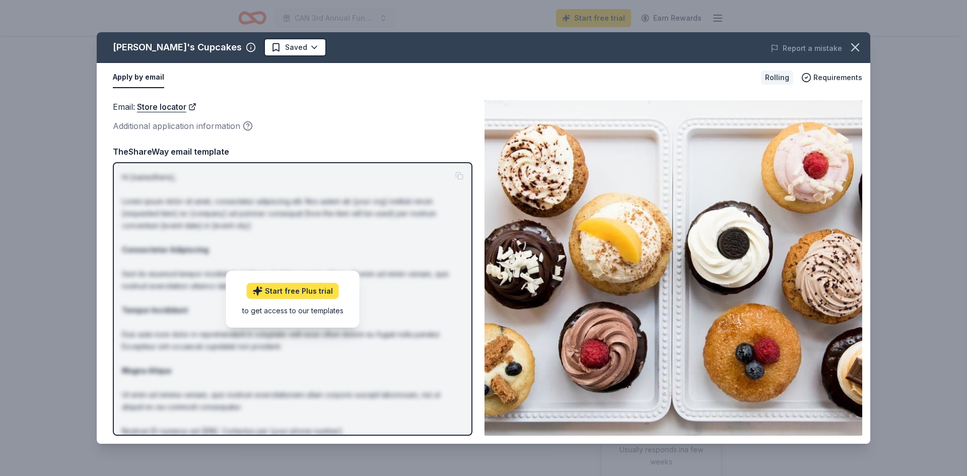
click at [292, 293] on link "Start free Plus trial" at bounding box center [293, 290] width 92 height 16
click at [422, 191] on p "Hi [name/there], Lorem ipsum dolor sit amet, consectetur adipiscing elit. Nos a…" at bounding box center [292, 322] width 341 height 302
click at [461, 174] on p "Hi [name/there], Lorem ipsum dolor sit amet, consectetur adipiscing elit. Nos a…" at bounding box center [292, 322] width 341 height 302
click at [852, 45] on icon "button" at bounding box center [854, 47] width 7 height 7
